Goal: Information Seeking & Learning: Learn about a topic

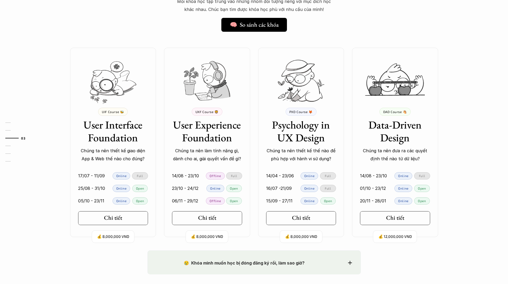
scroll to position [454, 0]
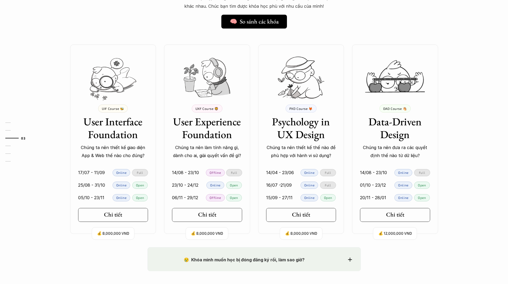
click at [249, 257] on strong "😢 Khóa mình muốn học bị đóng đăng ký rồi, làm sao giờ?" at bounding box center [244, 259] width 121 height 5
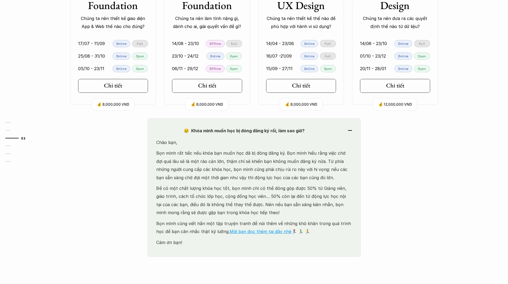
scroll to position [587, 0]
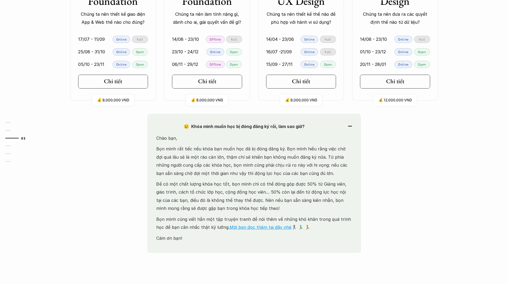
click at [192, 198] on p "Để có một chất lượng khóa học tốt, bọn mình chỉ có thể đóng góp được 50% từ Giả…" at bounding box center [254, 196] width 196 height 33
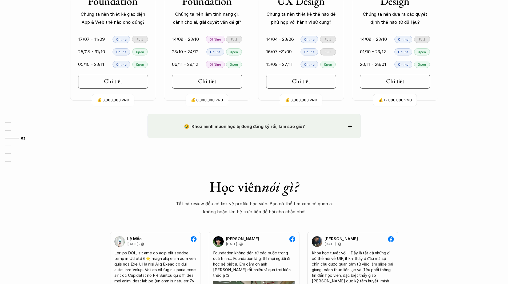
click at [219, 114] on div "😢 Khóa mình muốn học bị đóng đăng ký rồi, làm sao giờ? Chào bạn, Bọn mình rất t…" at bounding box center [254, 126] width 213 height 24
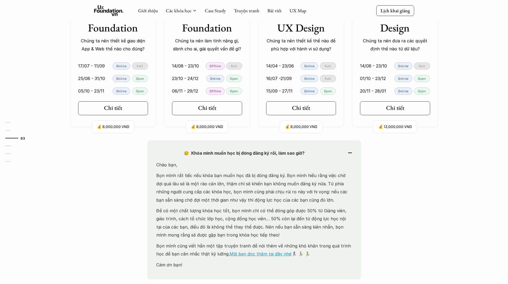
scroll to position [480, 0]
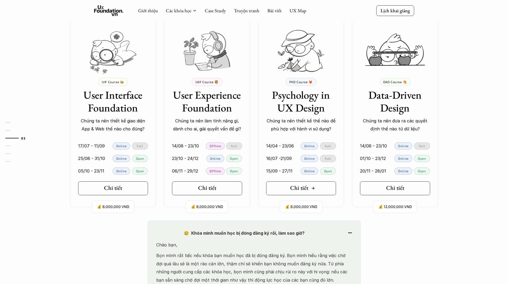
click at [301, 188] on h5 "Chi tiết" at bounding box center [299, 188] width 18 height 7
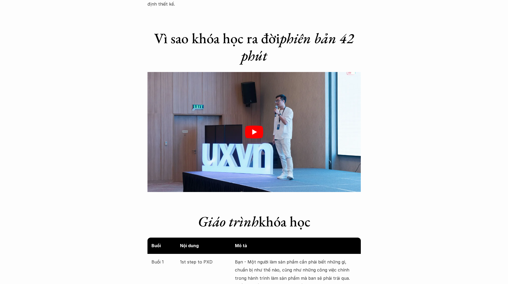
scroll to position [934, 0]
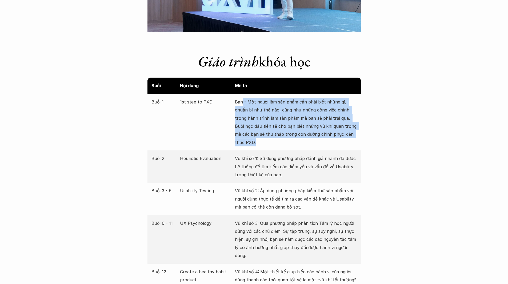
drag, startPoint x: 254, startPoint y: 145, endPoint x: 243, endPoint y: 97, distance: 48.7
click at [243, 97] on div "Buổi 1 1st step to PXD Bạn - Một người làm sản phẩm cần phải biết những gì, chu…" at bounding box center [254, 122] width 213 height 57
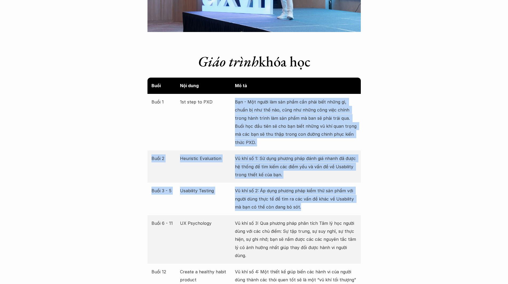
drag, startPoint x: 229, startPoint y: 96, endPoint x: 299, endPoint y: 212, distance: 135.9
click at [299, 212] on div "Buổi Nội dung Mô tả Buổi 1 1st step to PXD Bạn - Một người làm sản phẩm cần phả…" at bounding box center [254, 236] width 213 height 316
click at [299, 212] on div "Buổi 3 - 5 Usability Testing Vũ khí số 2: Áp dụng phương pháp kiểm thử sản phẩm…" at bounding box center [254, 199] width 213 height 32
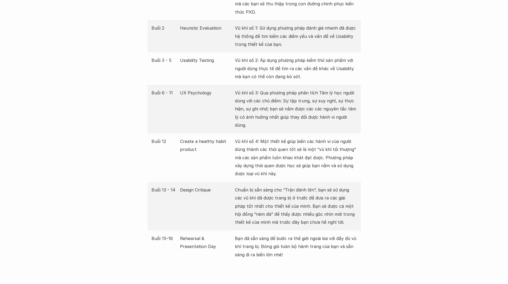
scroll to position [1094, 0]
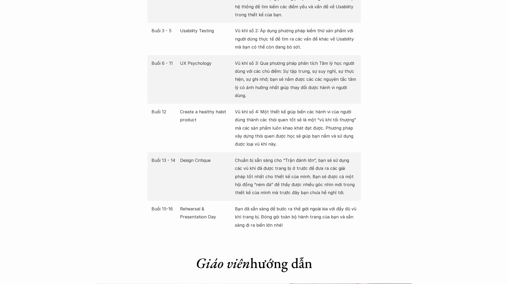
scroll to position [480, 0]
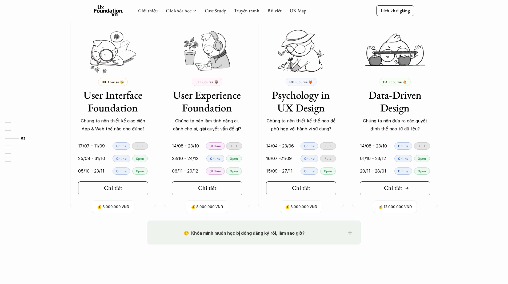
click at [395, 189] on h5 "Chi tiết" at bounding box center [393, 188] width 18 height 7
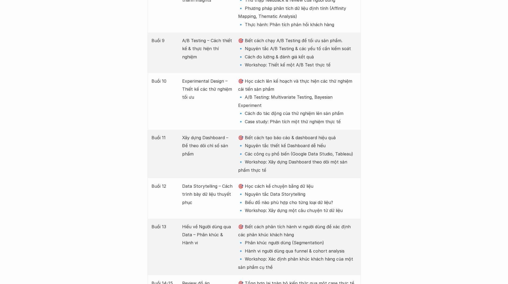
scroll to position [1147, 0]
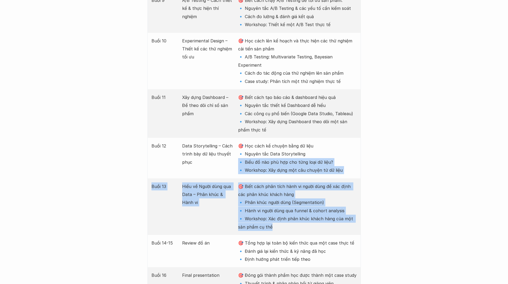
drag, startPoint x: 395, startPoint y: 189, endPoint x: 400, endPoint y: 120, distance: 69.3
click at [400, 120] on div "Giới thiệu Các khóa học Case Study Truyện tranh Bài viết UX Map Lịch khai giảng…" at bounding box center [254, 68] width 508 height 2431
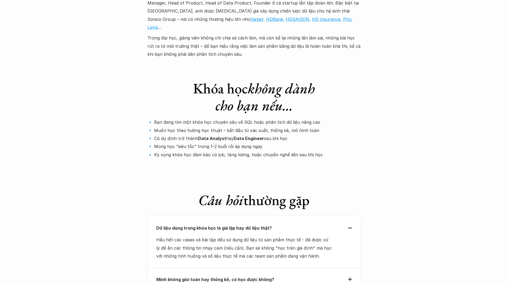
scroll to position [1787, 0]
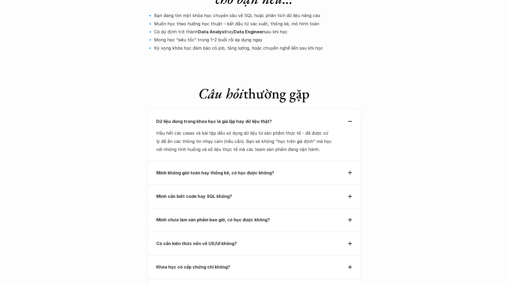
click at [236, 170] on strong "Mình không giỏi toán hay thống kê, có học được không?" at bounding box center [215, 172] width 118 height 5
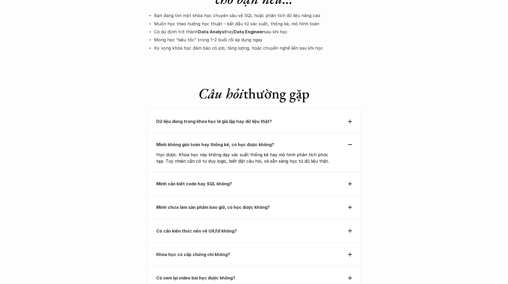
click at [219, 109] on div "Dữ liệu dùng trong khóa học là giả lập hay dữ liệu thật?" at bounding box center [254, 121] width 213 height 24
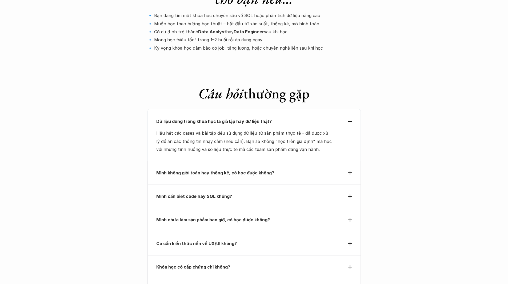
click at [236, 192] on p "Mình cần biết code hay SQL không?" at bounding box center [244, 196] width 176 height 8
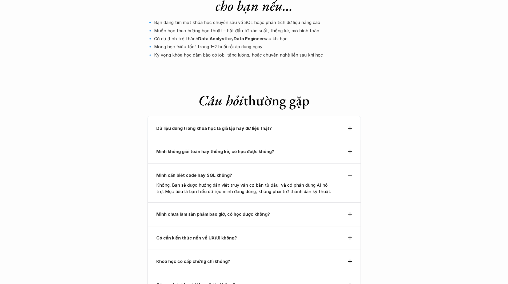
scroll to position [1814, 0]
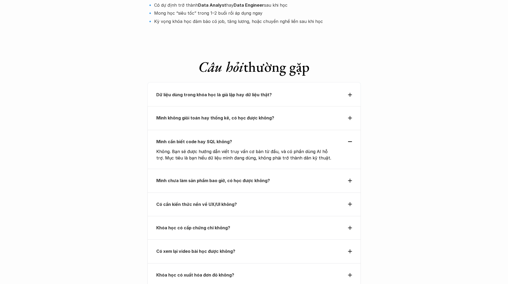
click at [204, 247] on p "Có xem lại video bài học được không?" at bounding box center [244, 251] width 176 height 8
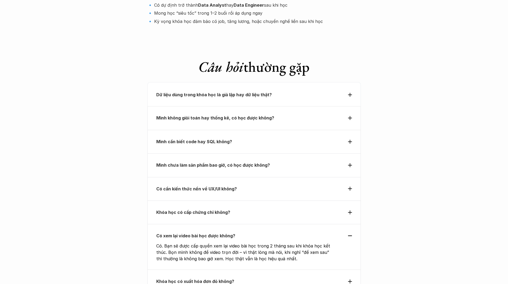
click at [200, 210] on strong "Khóa học có cấp chứng chỉ không?" at bounding box center [193, 212] width 74 height 5
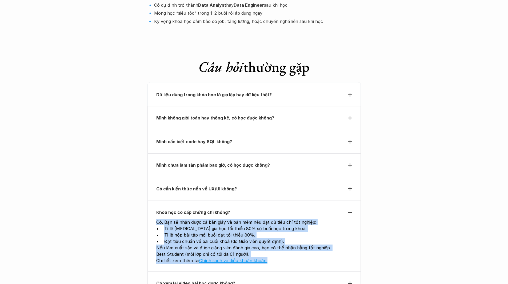
drag, startPoint x: 385, startPoint y: 215, endPoint x: 389, endPoint y: 173, distance: 41.8
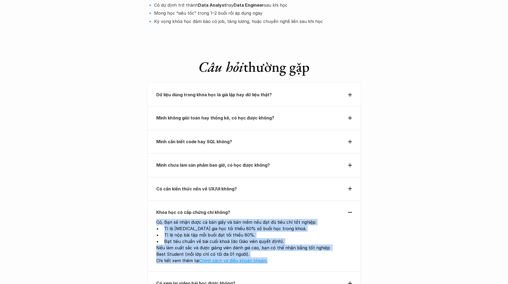
drag, startPoint x: 389, startPoint y: 173, endPoint x: 388, endPoint y: 216, distance: 42.4
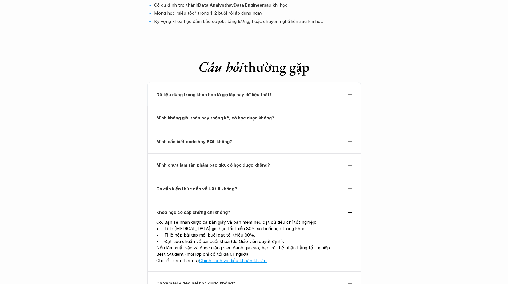
click at [275, 185] on p "Có cần kiến thức nền về UX/UI không?" at bounding box center [244, 189] width 176 height 8
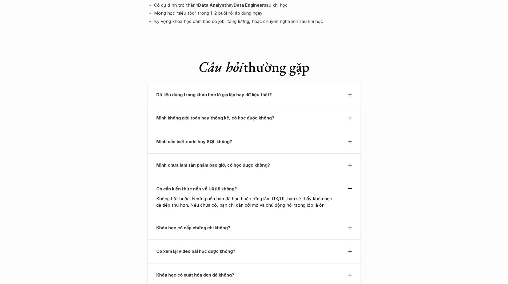
click at [276, 161] on p "Mình chưa làm sản phẩm bao giờ, có học được không?" at bounding box center [244, 165] width 176 height 8
click at [252, 162] on strong "Mình chưa làm sản phẩm bao giờ, có học được không?" at bounding box center [213, 164] width 114 height 5
click at [349, 163] on icon at bounding box center [350, 165] width 4 height 4
click at [168, 139] on strong "Mình cần biết code hay SQL không?" at bounding box center [194, 141] width 76 height 5
click at [182, 177] on div "Có cần kiến thức nền về UX/UI không? Không bắt buộc. Nhưng nếu bạn đã học hoặc …" at bounding box center [254, 196] width 213 height 39
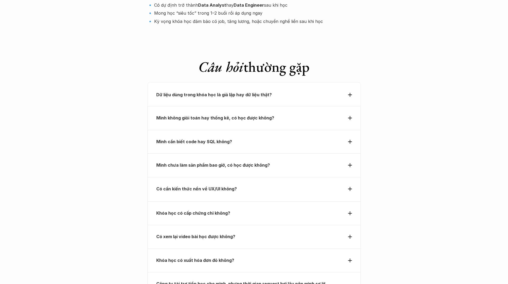
click at [173, 162] on strong "Mình chưa làm sản phẩm bao giờ, có học được không?" at bounding box center [213, 164] width 114 height 5
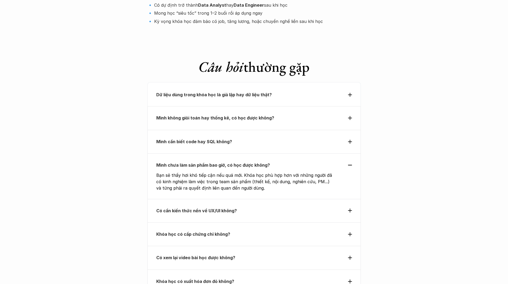
click at [173, 162] on strong "Mình chưa làm sản phẩm bao giờ, có học được không?" at bounding box center [213, 164] width 114 height 5
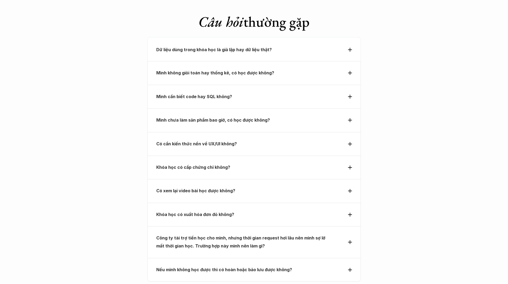
scroll to position [1921, 0]
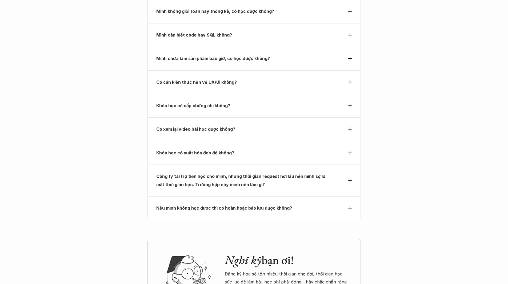
click at [183, 172] on p "Công ty tài trợ tiền học cho mình, nhưng thời gian request hơi lâu nên mình sợ …" at bounding box center [244, 180] width 176 height 16
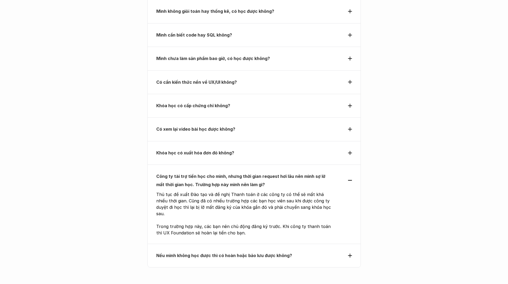
click at [183, 172] on p "Công ty tài trợ tiền học cho mình, nhưng thời gian request hơi lâu nên mình sợ …" at bounding box center [244, 180] width 176 height 16
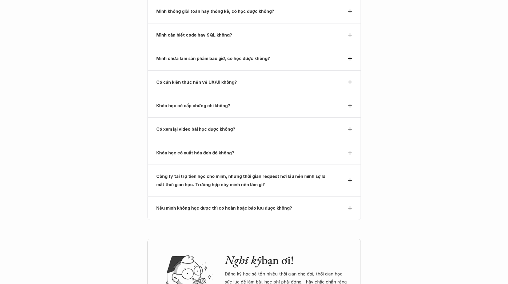
click at [181, 205] on strong "Nếu mình không học được thì có hoàn hoặc bảo lưu được không?" at bounding box center [224, 207] width 136 height 5
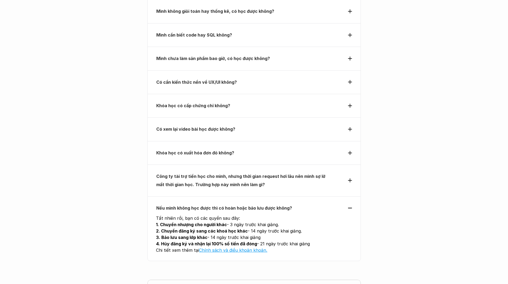
click at [181, 205] on strong "Nếu mình không học được thì có hoàn hoặc bảo lưu được không?" at bounding box center [224, 207] width 136 height 5
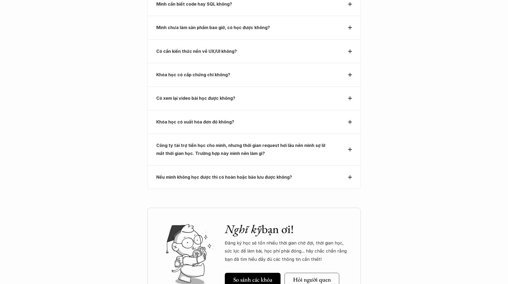
scroll to position [2001, 0]
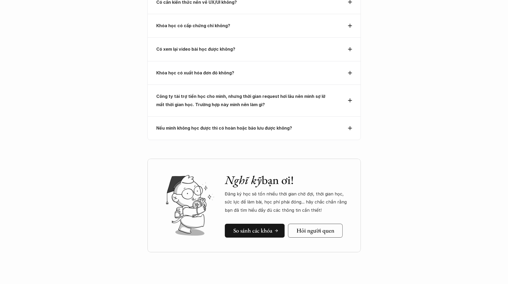
click at [262, 227] on h5 "So sánh các khóa" at bounding box center [252, 230] width 39 height 7
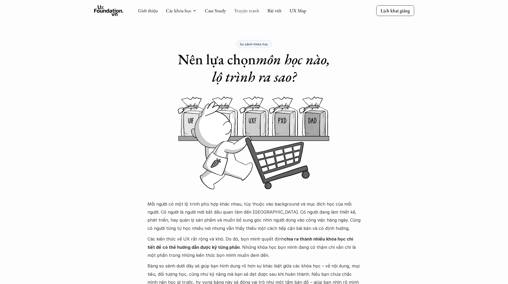
click at [241, 13] on link "Truyện tranh" at bounding box center [247, 10] width 26 height 6
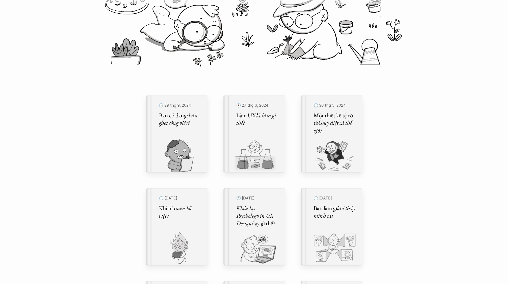
scroll to position [133, 0]
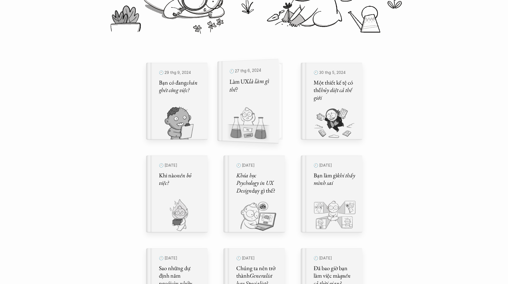
click at [235, 111] on img at bounding box center [244, 124] width 55 height 37
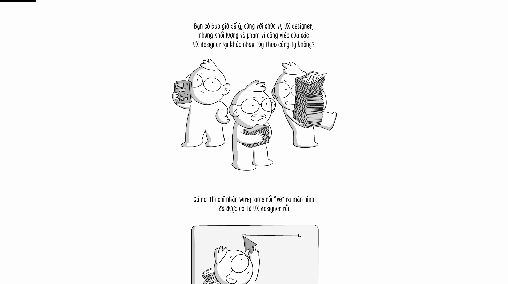
scroll to position [454, 0]
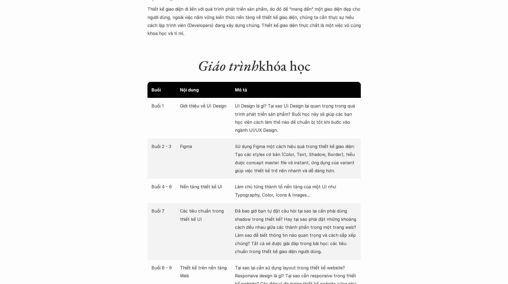
scroll to position [667, 0]
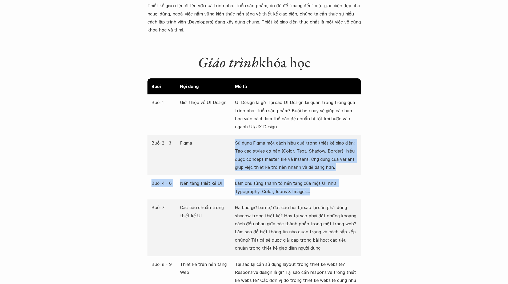
drag, startPoint x: 232, startPoint y: 132, endPoint x: 332, endPoint y: 190, distance: 116.3
click at [332, 190] on div "Buổi Nội dung Mô tả Buổi 1 Giới thiệu về UI Design UI Design là gì? Tại sao UI …" at bounding box center [254, 288] width 213 height 421
click at [332, 190] on div "Buổi 4 - 6 Nền tảng thiết kế UI Làm chủ từng thành tố nền tảng của một UI như T…" at bounding box center [254, 187] width 213 height 24
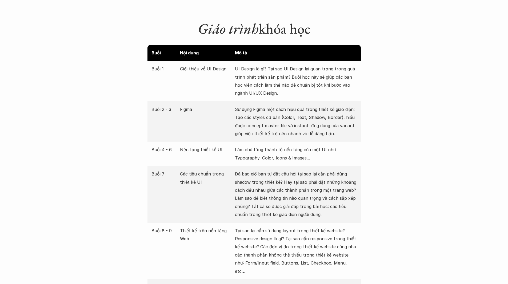
scroll to position [747, 0]
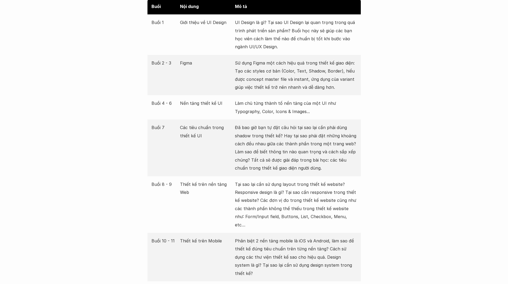
click at [325, 186] on p "Tại sao lại cần sử dụng layout trong thiết kế website? Responsive design là gì?…" at bounding box center [296, 204] width 122 height 49
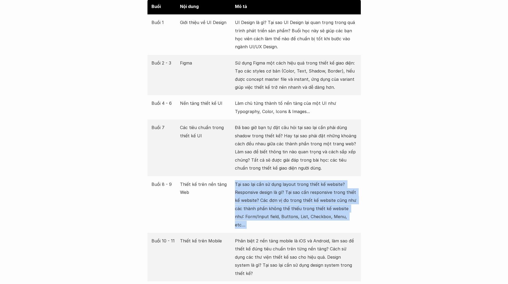
click at [325, 186] on p "Tại sao lại cần sử dụng layout trong thiết kế website? Responsive design là gì?…" at bounding box center [296, 204] width 122 height 49
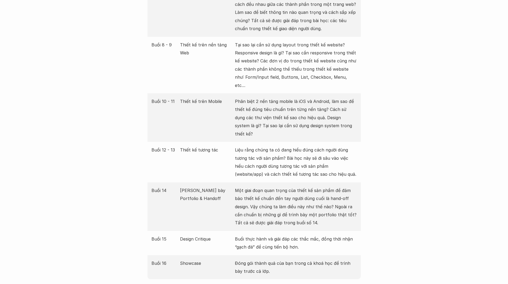
scroll to position [934, 0]
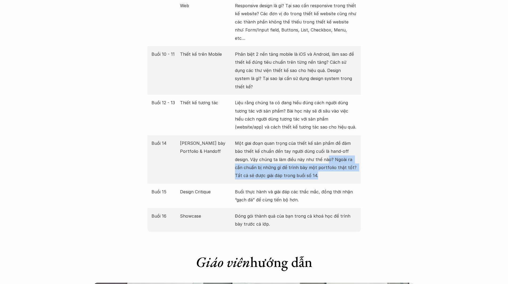
drag, startPoint x: 308, startPoint y: 152, endPoint x: 310, endPoint y: 134, distance: 18.1
click at [310, 139] on p "Một giai đoạn quan trọng của thiết kế sản phẩm để đảm bảo thiết kế chuẩn đến ta…" at bounding box center [296, 159] width 122 height 41
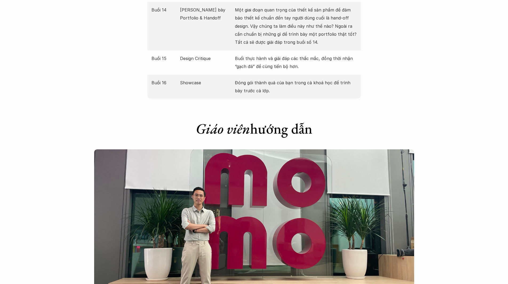
scroll to position [1200, 0]
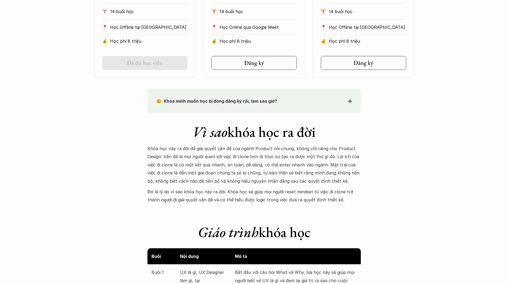
scroll to position [454, 0]
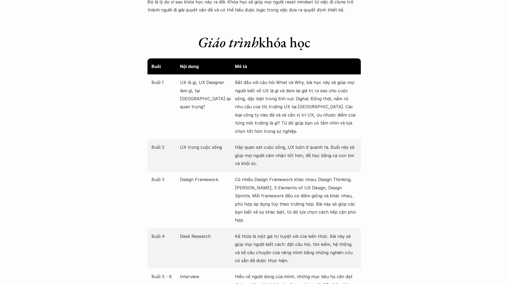
scroll to position [614, 0]
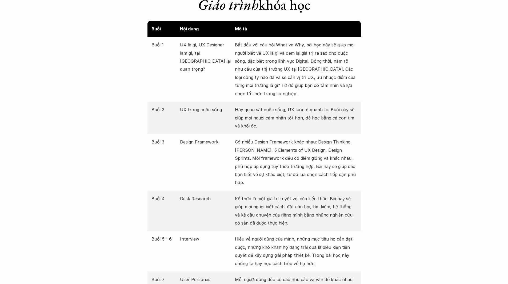
click at [248, 148] on p "Có nhiều Design Framework khác nhau: Design Thinking, Lean UX, 5 Elements of UX…" at bounding box center [296, 162] width 122 height 49
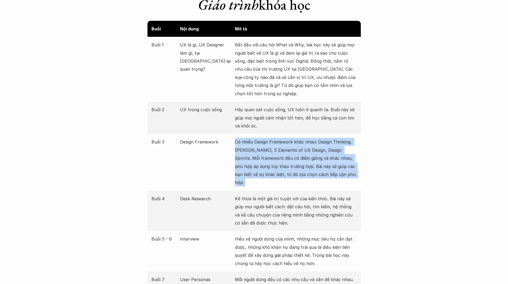
click at [248, 148] on p "Có nhiều Design Framework khác nhau: Design Thinking, Lean UX, 5 Elements of UX…" at bounding box center [296, 162] width 122 height 49
click at [248, 148] on p "Có nhiều Design Framework khác nhau: Design Thinking, [PERSON_NAME], 5 Elements…" at bounding box center [296, 162] width 122 height 49
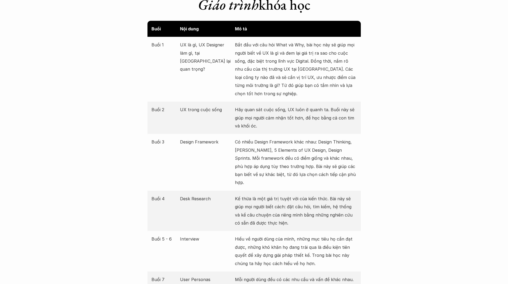
click at [253, 195] on p "Kế thừa là một giá trị tuyệt vời của kiến thức. Bài này sẽ giúp mọi người biết …" at bounding box center [296, 211] width 122 height 33
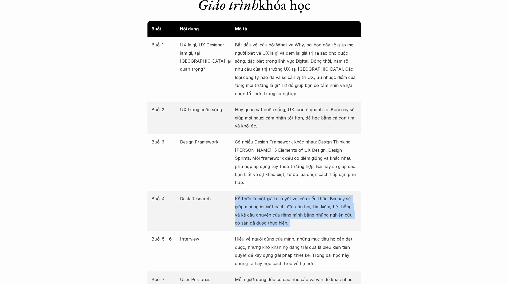
click at [253, 195] on p "Kế thừa là một giá trị tuyệt vời của kiến thức. Bài này sẽ giúp mọi người biết …" at bounding box center [296, 211] width 122 height 33
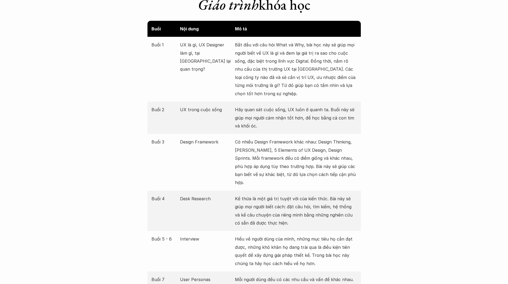
click at [253, 195] on p "Kế thừa là một giá trị tuyệt vời của kiến thức. Bài này sẽ giúp mọi người biết …" at bounding box center [296, 211] width 122 height 33
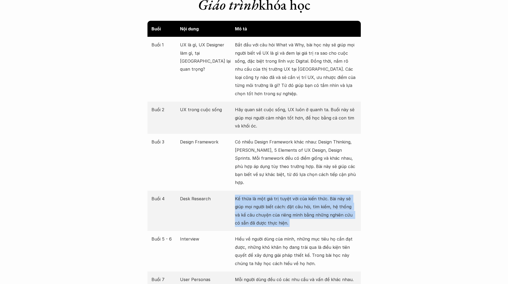
click at [253, 195] on p "Kế thừa là một giá trị tuyệt vời của kiến thức. Bài này sẽ giúp mọi người biết …" at bounding box center [296, 211] width 122 height 33
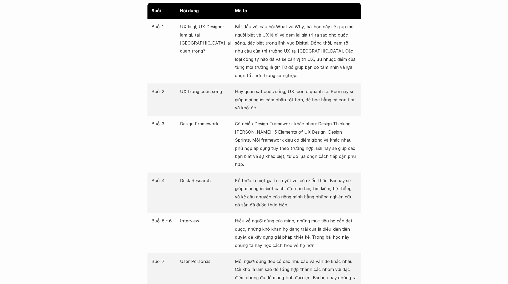
scroll to position [640, 0]
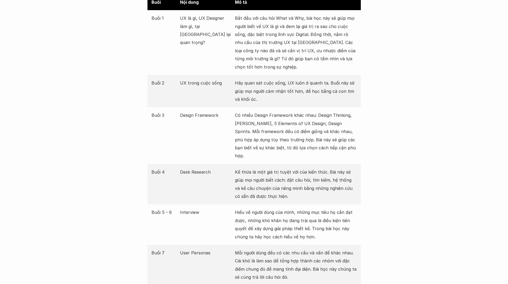
click at [236, 218] on p "Hiểu về người dùng của mình, những mục tiêu họ cần đạt được, những khó khăn họ …" at bounding box center [296, 224] width 122 height 33
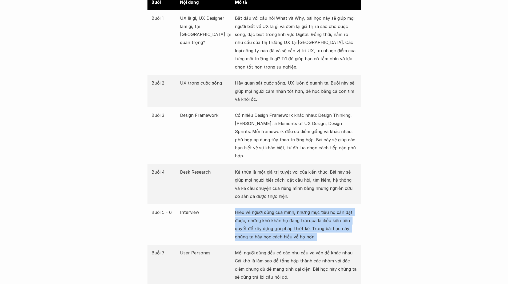
click at [236, 218] on p "Hiểu về người dùng của mình, những mục tiêu họ cần đạt được, những khó khăn họ …" at bounding box center [296, 224] width 122 height 33
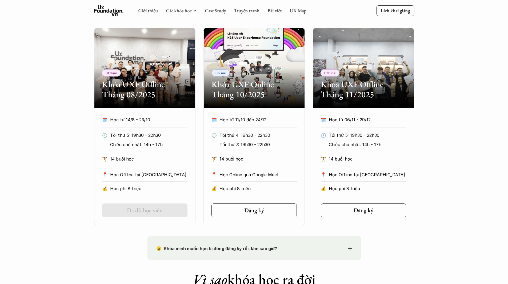
scroll to position [187, 0]
